Goal: Task Accomplishment & Management: Manage account settings

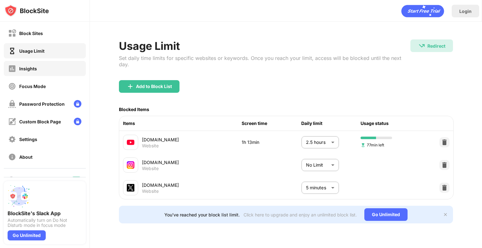
click at [54, 65] on div "Insights" at bounding box center [45, 68] width 82 height 15
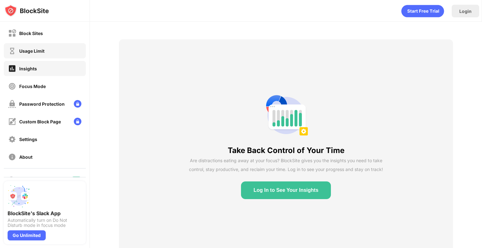
click at [53, 52] on div "Usage Limit" at bounding box center [45, 50] width 82 height 15
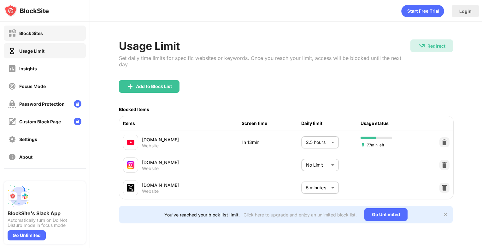
click at [28, 27] on div "Block Sites" at bounding box center [45, 33] width 82 height 15
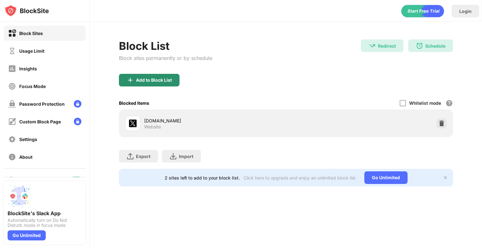
click at [161, 78] on div "Add to Block List" at bounding box center [154, 80] width 36 height 5
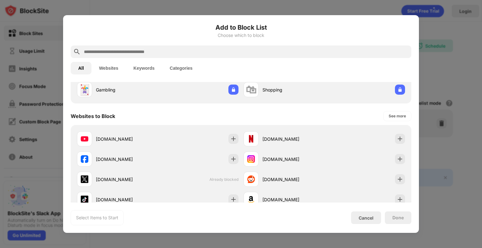
scroll to position [66, 0]
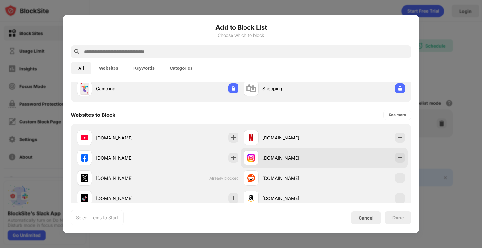
click at [263, 158] on div "[DOMAIN_NAME]" at bounding box center [294, 158] width 62 height 7
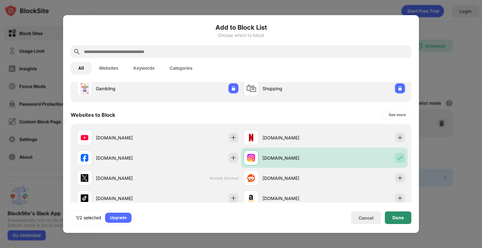
click at [397, 214] on div "Done" at bounding box center [398, 217] width 27 height 13
